Goal: Information Seeking & Learning: Learn about a topic

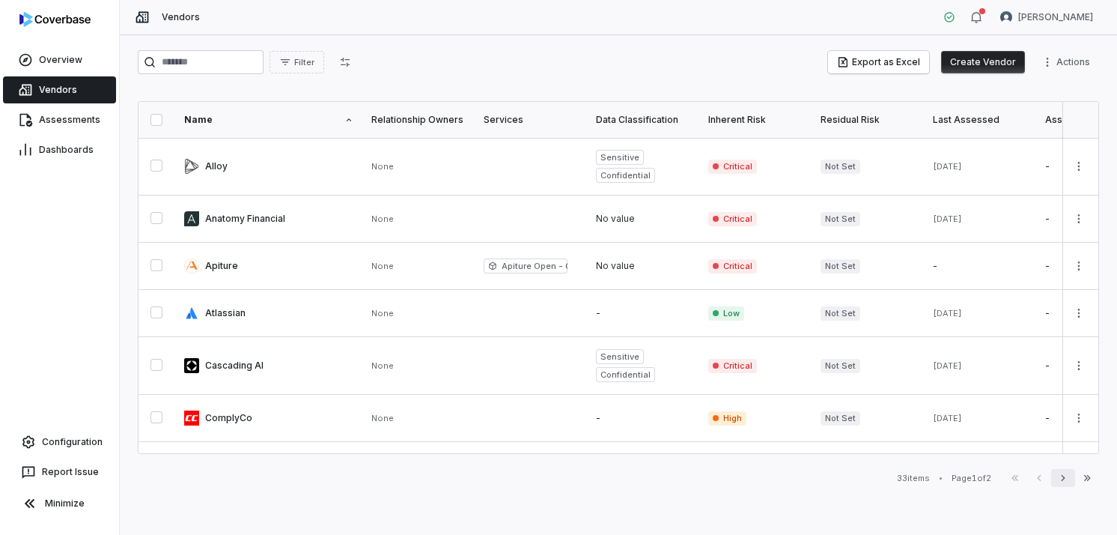
click at [1062, 476] on icon "button" at bounding box center [1063, 478] width 12 height 12
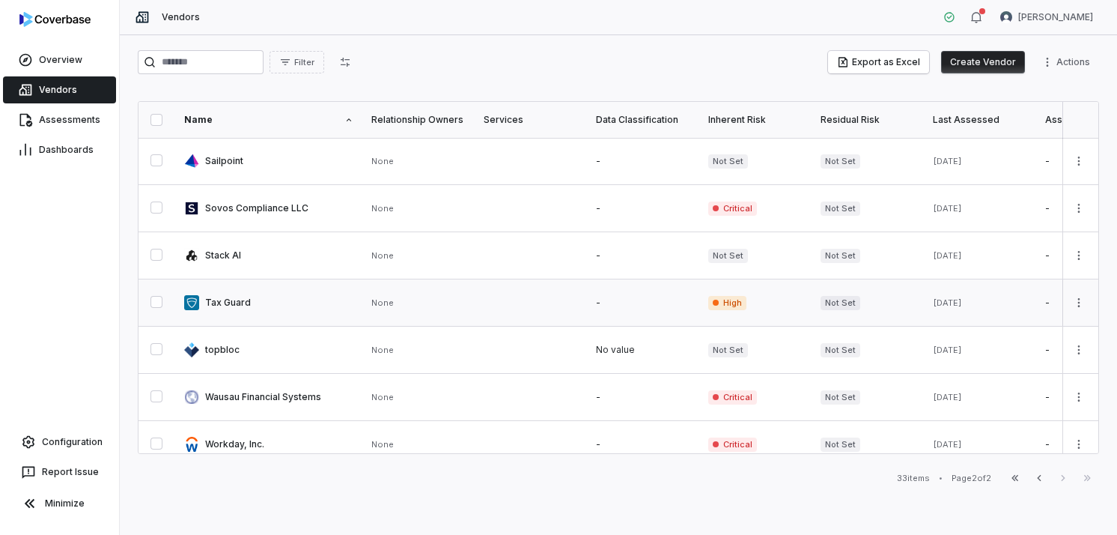
scroll to position [61, 0]
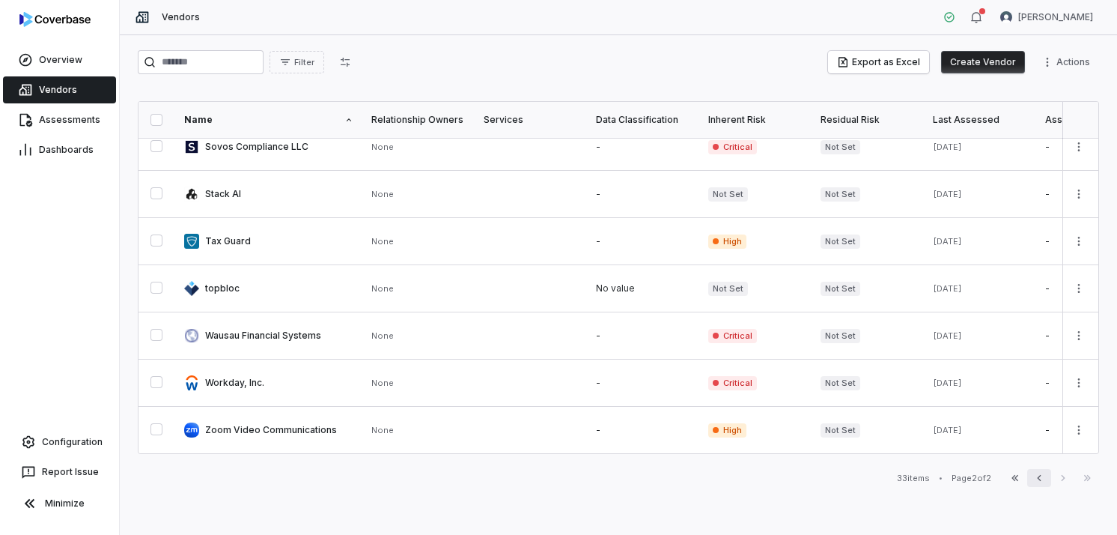
click at [1036, 476] on icon "button" at bounding box center [1039, 478] width 12 height 12
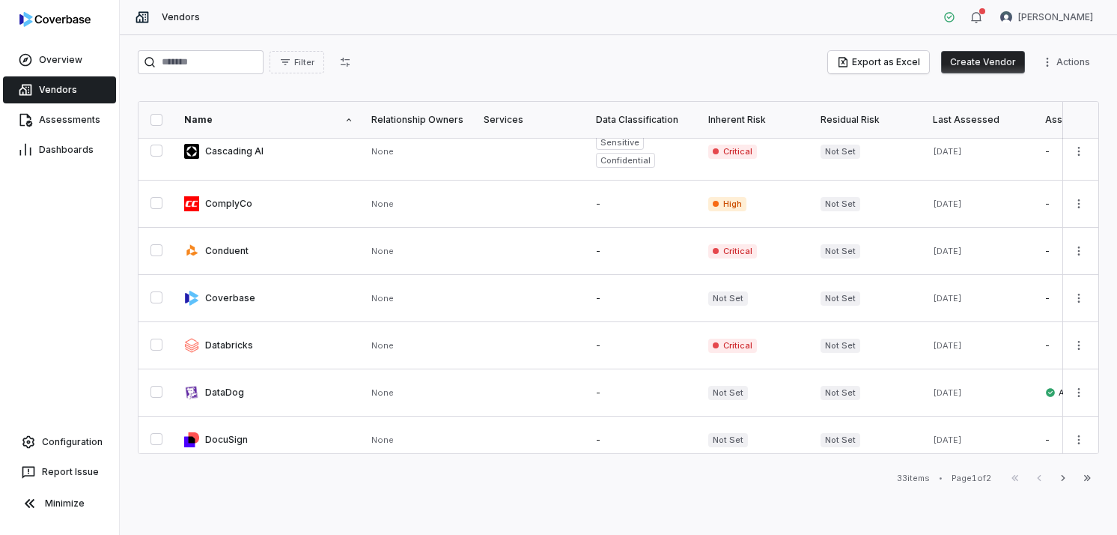
scroll to position [222, 0]
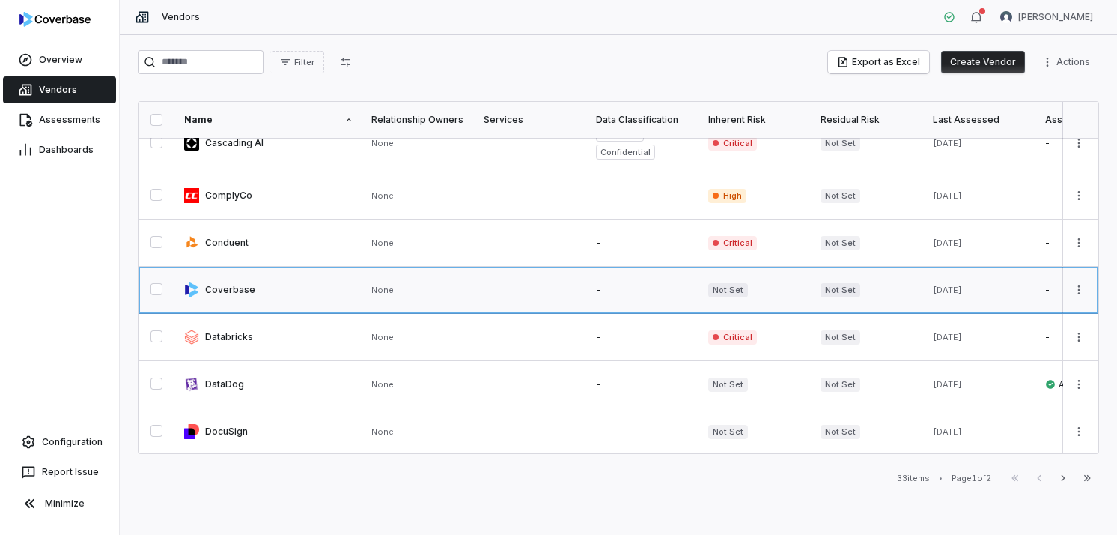
click at [419, 289] on link at bounding box center [418, 290] width 112 height 46
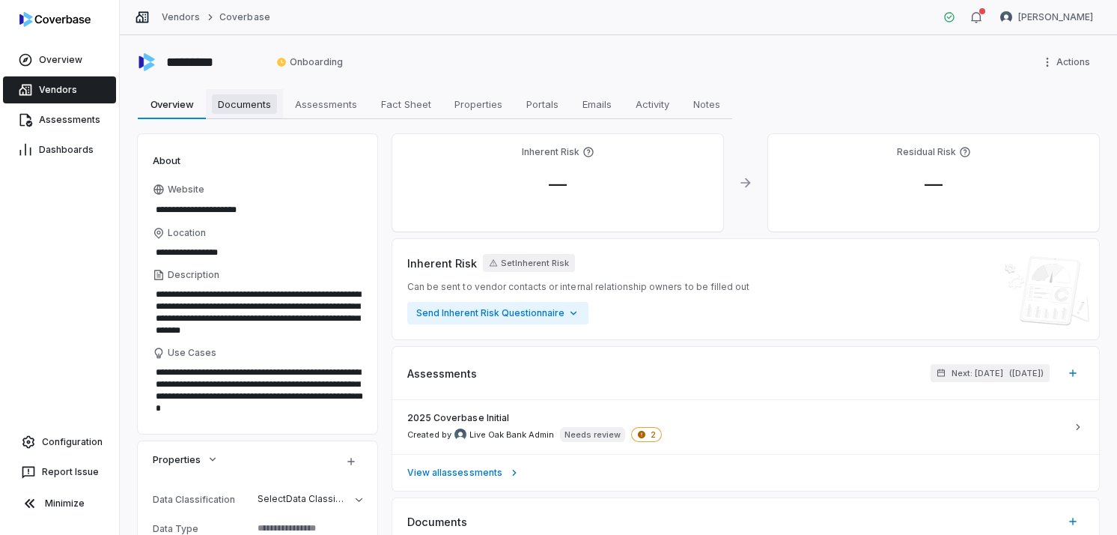
click at [264, 102] on span "Documents" at bounding box center [244, 103] width 65 height 19
type textarea "*"
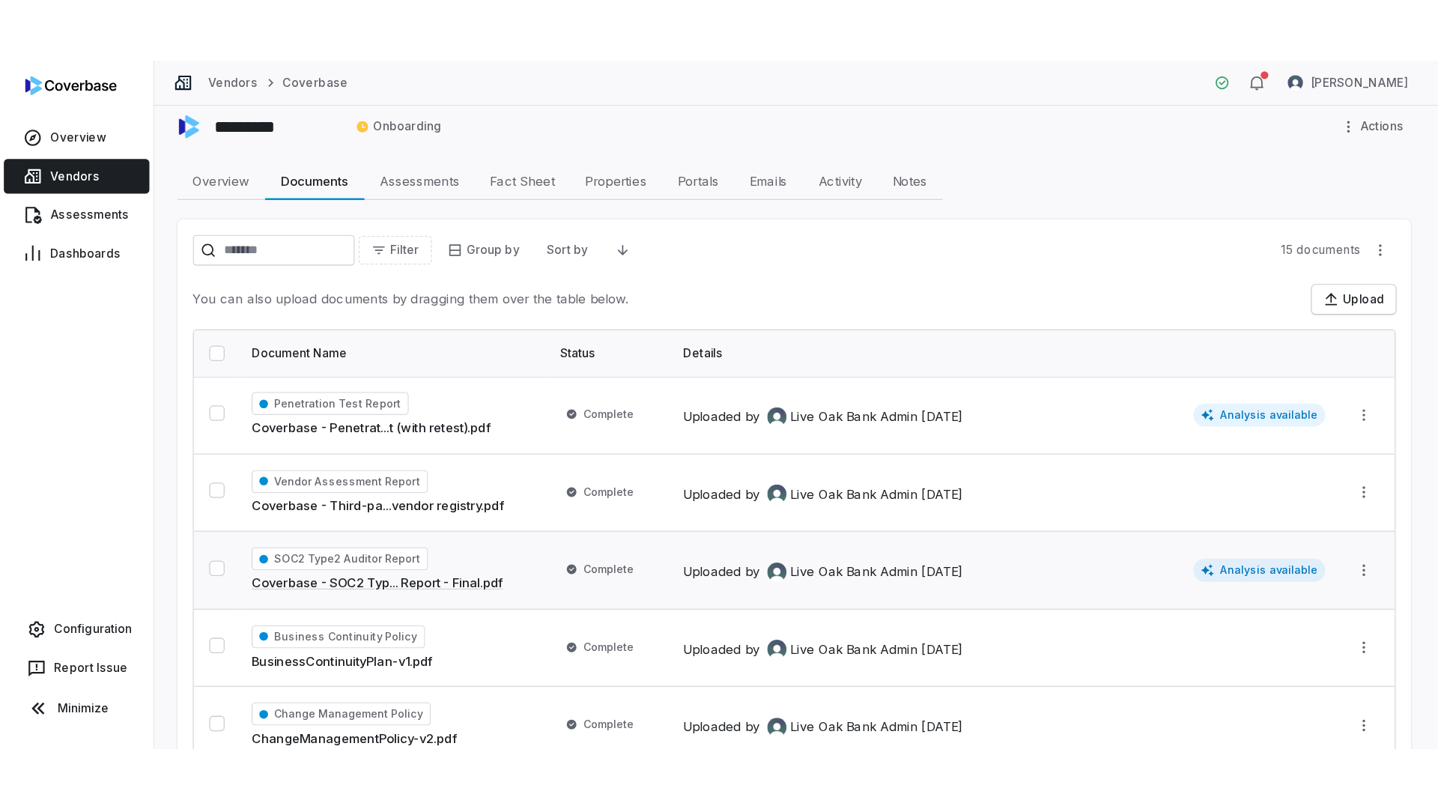
scroll to position [17, 0]
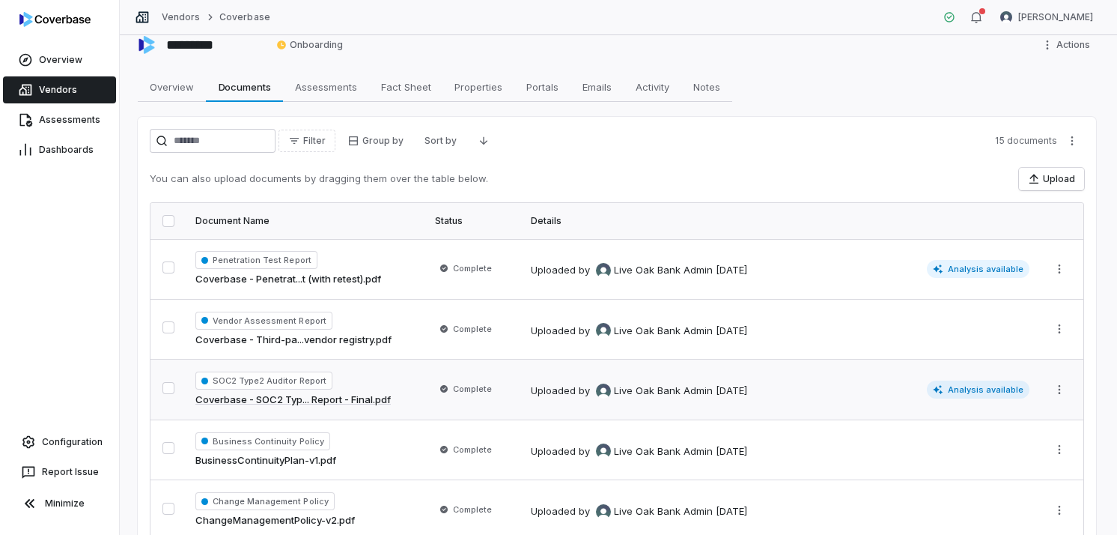
click at [980, 386] on span "Analysis available" at bounding box center [978, 389] width 103 height 18
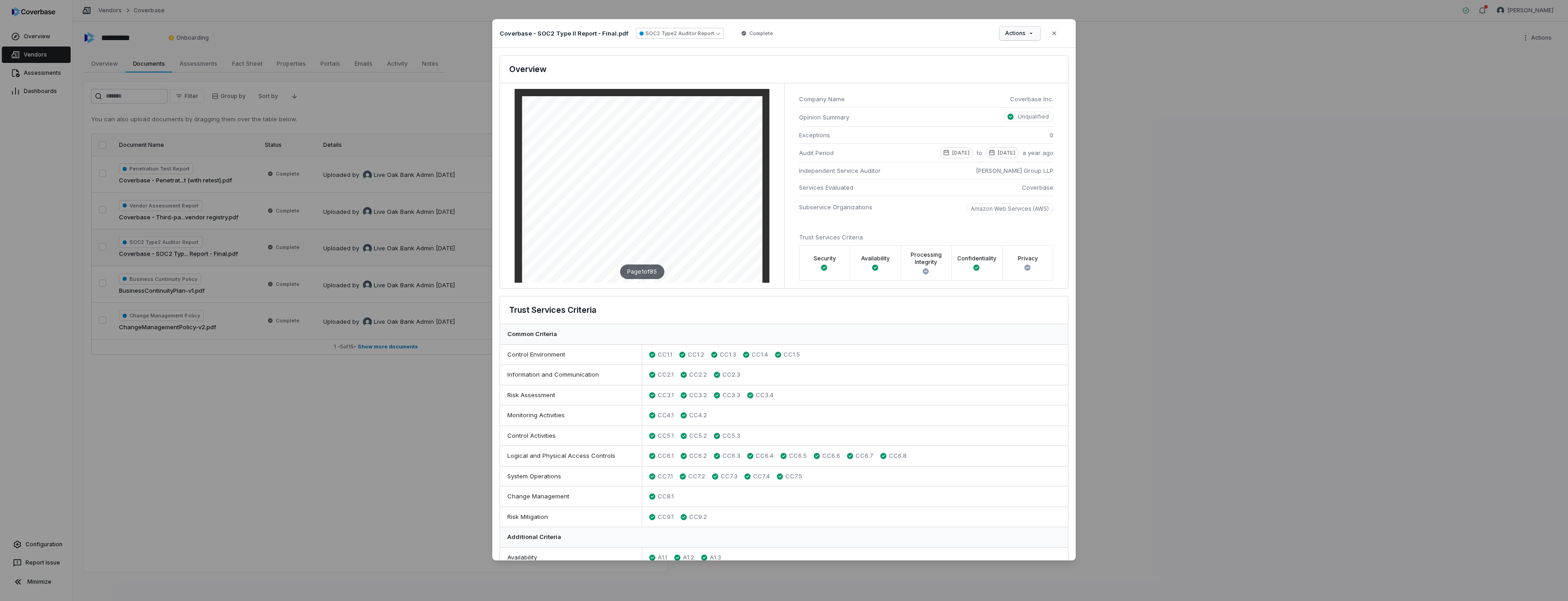
click at [680, 33] on div "Document Preview Coverbase - SOC2 Type II Report - Final.pdf SOC2 Type2 Auditor…" at bounding box center [784, 300] width 1568 height 591
click at [680, 325] on div "Document Preview Coverbase - SOC2 Type II Report - Final.pdf SOC2 Type2 Auditor…" at bounding box center [784, 300] width 1568 height 591
click at [680, 33] on div "Document Preview Coverbase - SOC2 Type II Report - Final.pdf SOC2 Type2 Auditor…" at bounding box center [784, 300] width 1568 height 591
click at [680, 325] on div "Document Preview Coverbase - SOC2 Type II Report - Final.pdf SOC2 Type2 Auditor…" at bounding box center [784, 300] width 1568 height 591
click at [680, 34] on button "Close" at bounding box center [1054, 33] width 19 height 19
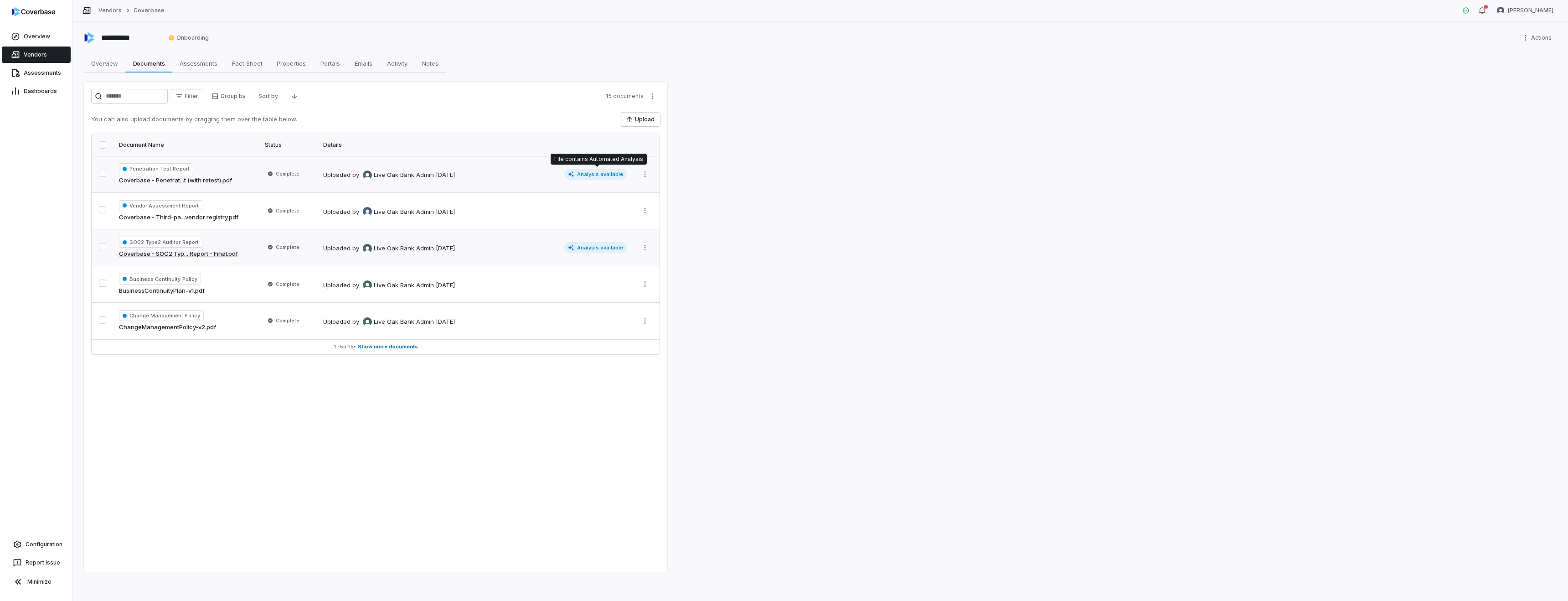
click at [598, 175] on span "Analysis available" at bounding box center [595, 174] width 63 height 11
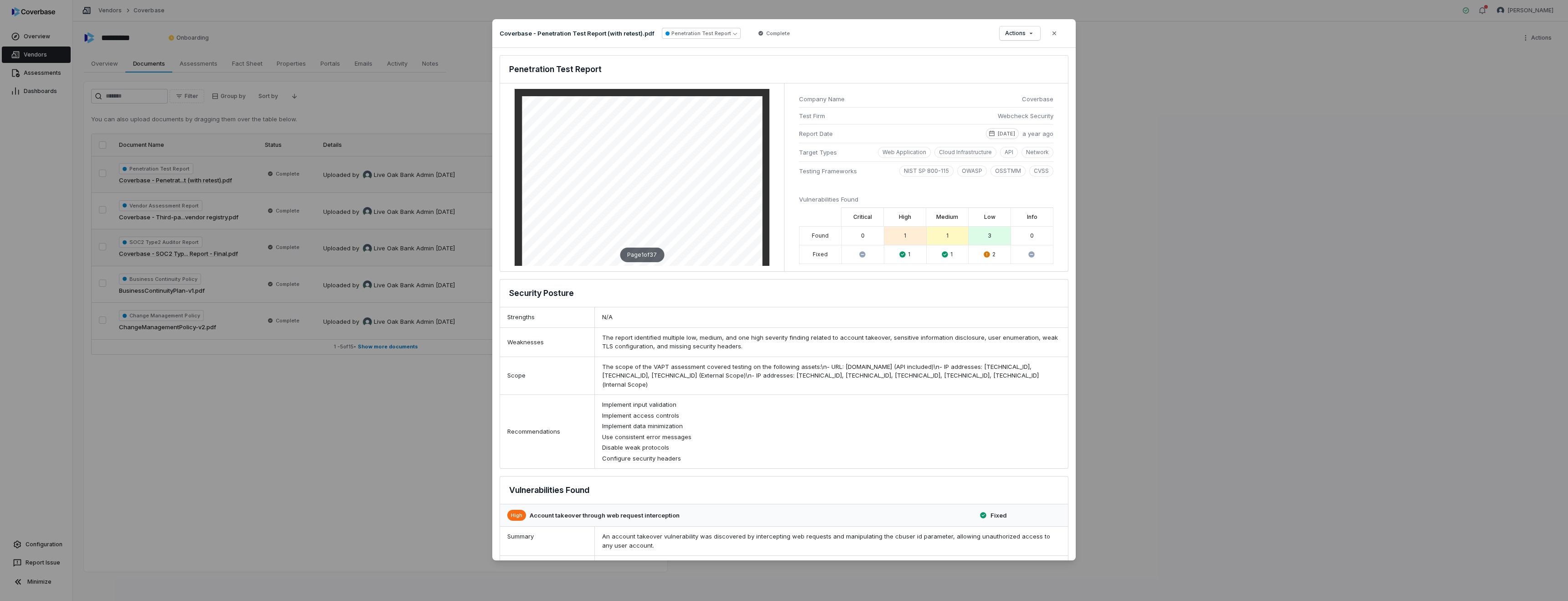
scroll to position [1, 0]
